Goal: Transaction & Acquisition: Purchase product/service

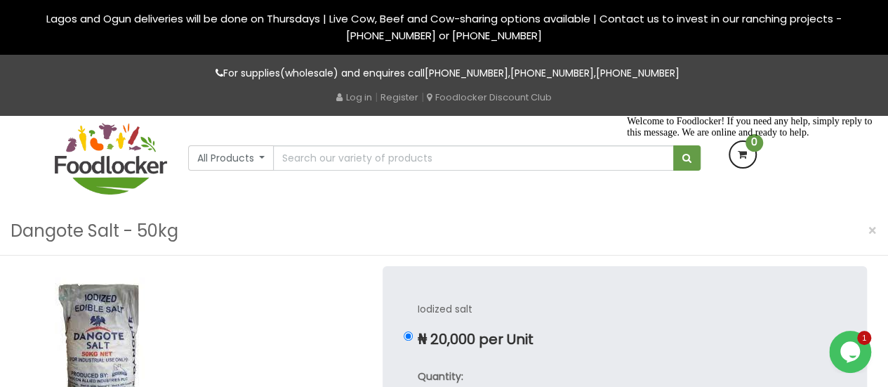
drag, startPoint x: 860, startPoint y: 218, endPoint x: 1483, endPoint y: 328, distance: 632.9
click at [627, 116] on icon "Chat attention grabber" at bounding box center [627, 116] width 0 height 0
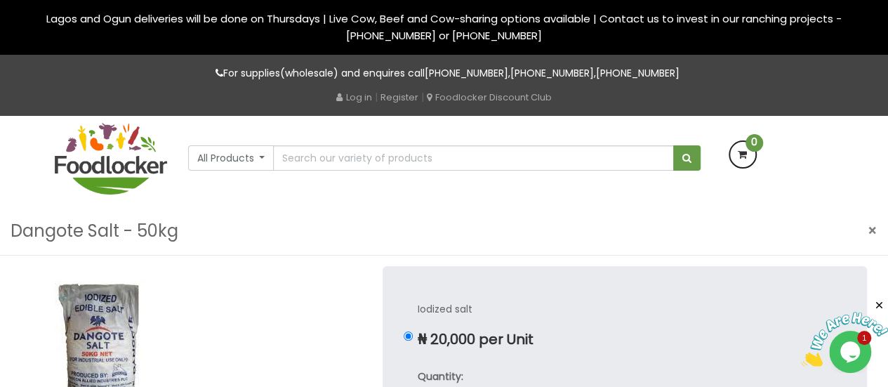
click at [874, 227] on span "×" at bounding box center [872, 230] width 10 height 20
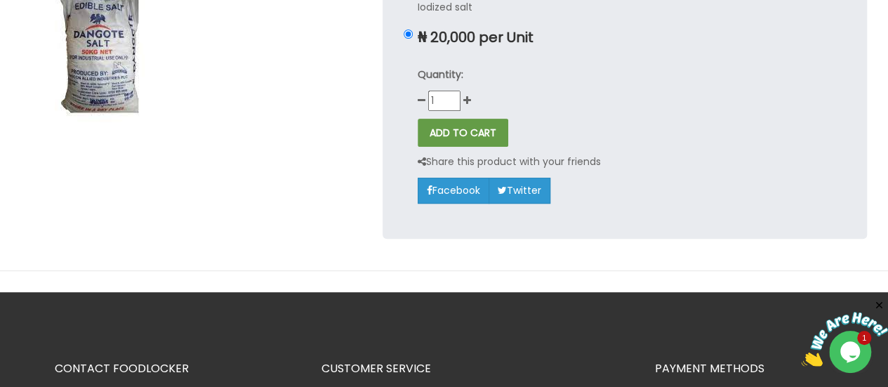
scroll to position [70, 0]
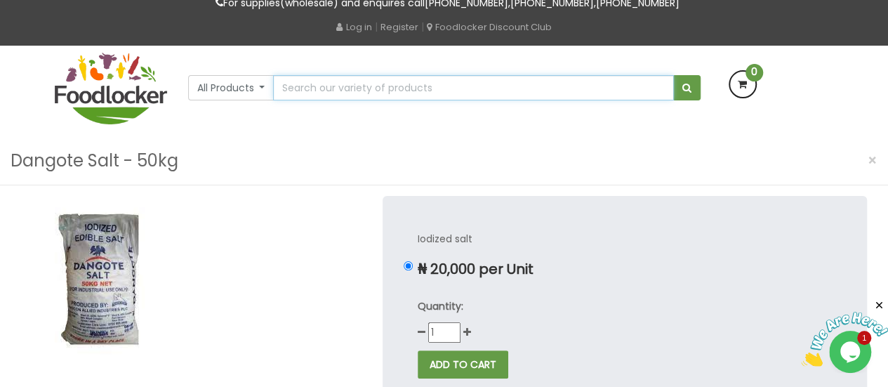
click at [305, 88] on input "text" at bounding box center [473, 87] width 400 height 25
drag, startPoint x: 280, startPoint y: 147, endPoint x: 300, endPoint y: 144, distance: 19.8
click at [283, 148] on div "Dangote Salt - 50kg ×" at bounding box center [444, 161] width 888 height 48
click at [340, 81] on input "text" at bounding box center [473, 87] width 400 height 25
click at [319, 147] on div "Dangote Salt - 50kg ×" at bounding box center [444, 161] width 888 height 48
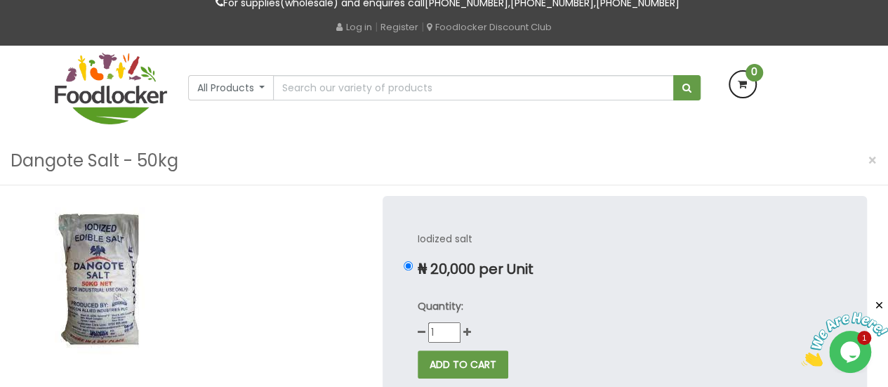
drag, startPoint x: 87, startPoint y: 310, endPoint x: 108, endPoint y: 308, distance: 21.2
click at [88, 310] on img at bounding box center [100, 275] width 158 height 158
click at [115, 302] on img at bounding box center [100, 275] width 158 height 158
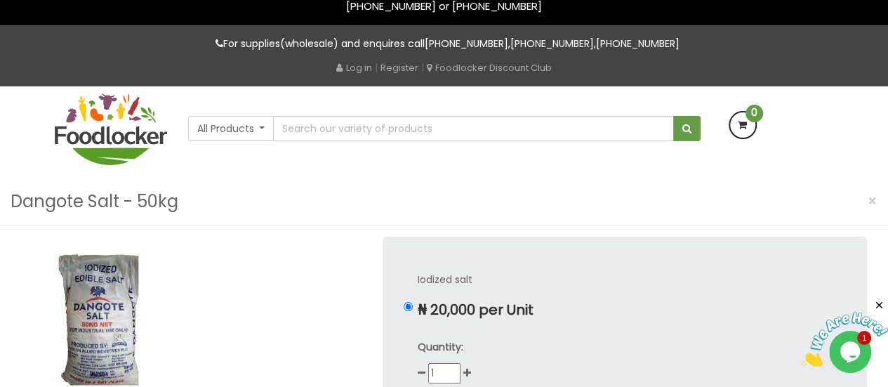
scroll to position [0, 0]
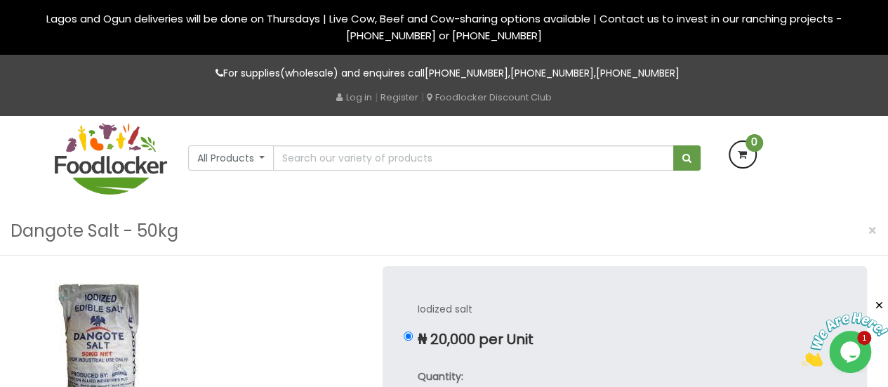
click at [385, 215] on div "Dangote Salt - 50kg ×" at bounding box center [444, 231] width 888 height 48
click at [260, 159] on button "All Products" at bounding box center [231, 157] width 86 height 25
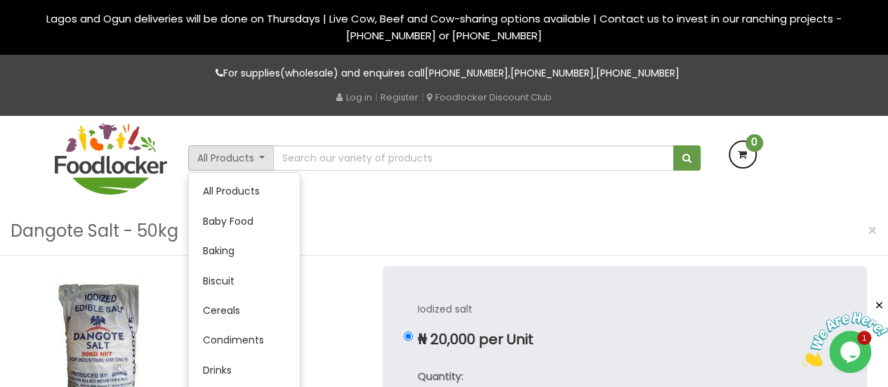
click at [402, 197] on div "All Products All Products Baby Food Baking Biscuit" at bounding box center [444, 161] width 800 height 91
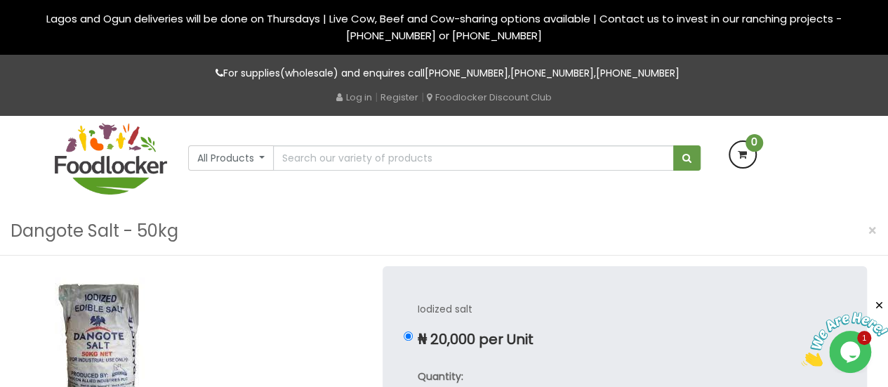
click at [179, 128] on div "All Products All Products Baby Food [GEOGRAPHIC_DATA] Oil" at bounding box center [444, 143] width 533 height 55
click at [882, 304] on icon "Close" at bounding box center [878, 305] width 13 height 13
click at [592, 229] on div "Dangote Salt - 50kg ×" at bounding box center [444, 231] width 888 height 48
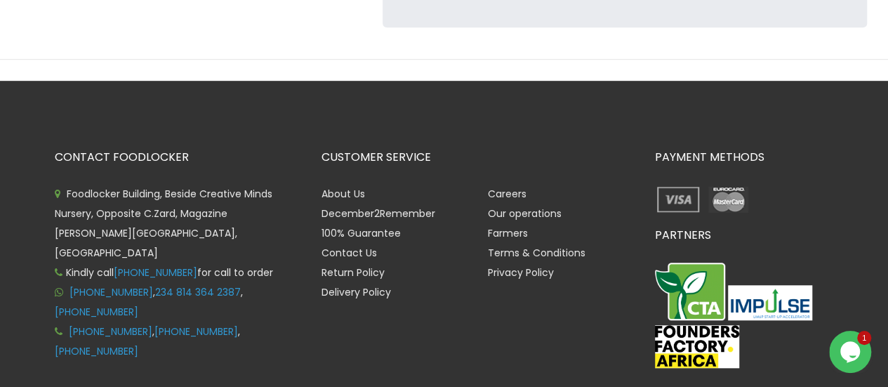
scroll to position [509, 0]
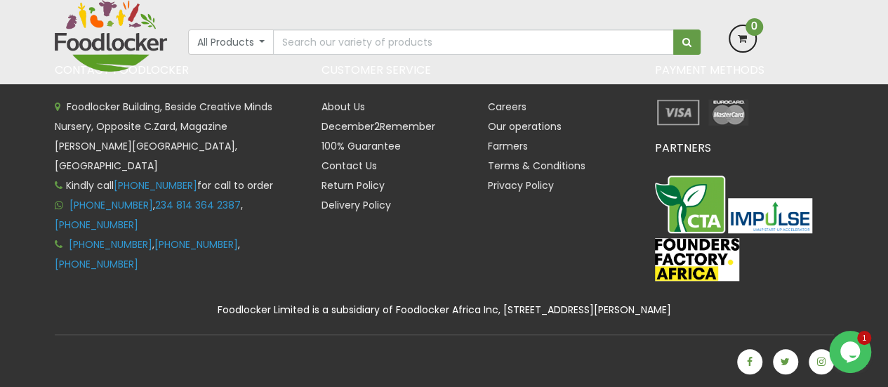
click at [805, 131] on div "PAYMENT METHODS PARTNERS" at bounding box center [744, 175] width 200 height 222
